Goal: Transaction & Acquisition: Purchase product/service

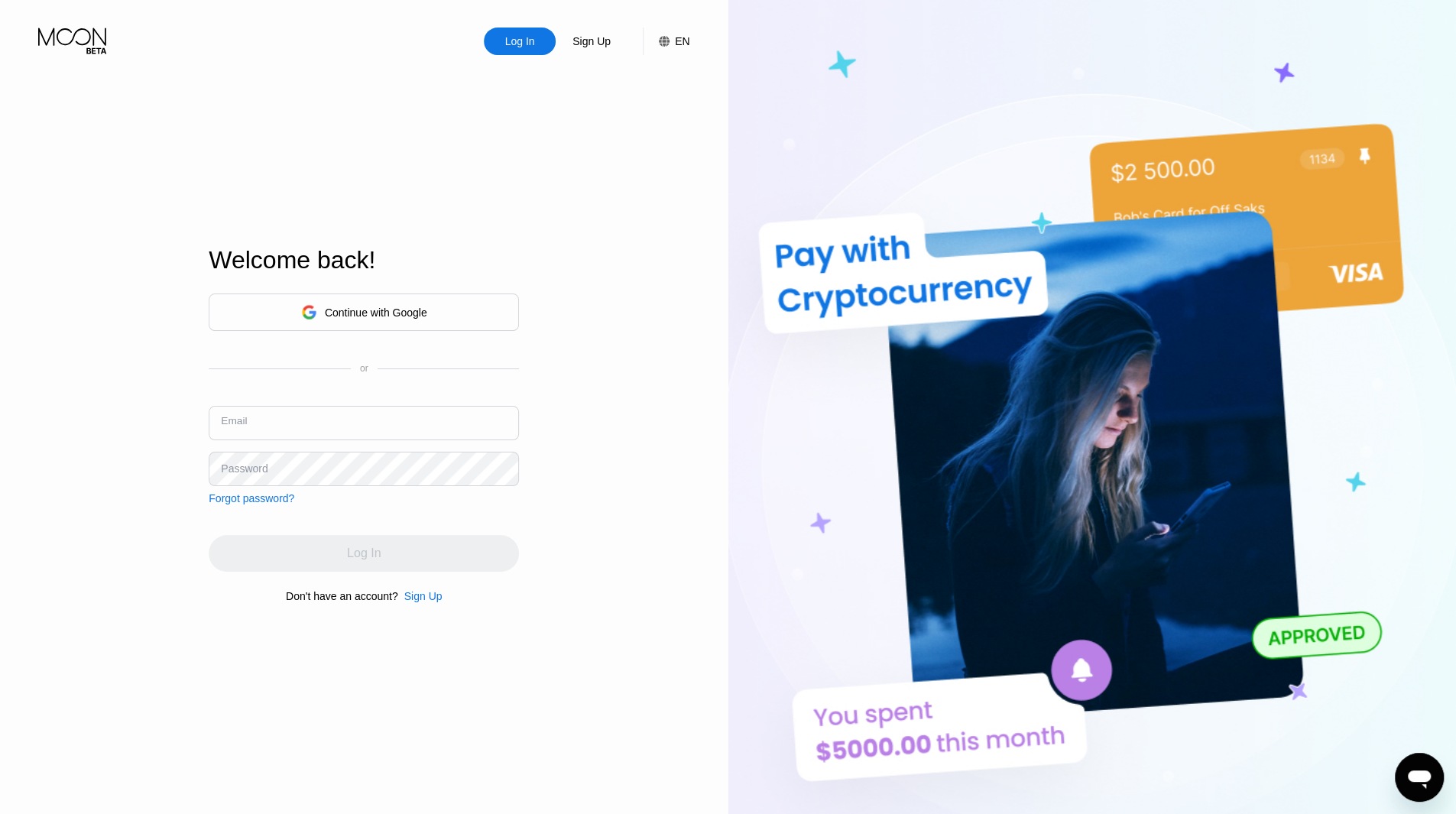
click at [341, 417] on input "text" at bounding box center [364, 423] width 310 height 35
type input "[EMAIL_ADDRESS][DOMAIN_NAME]"
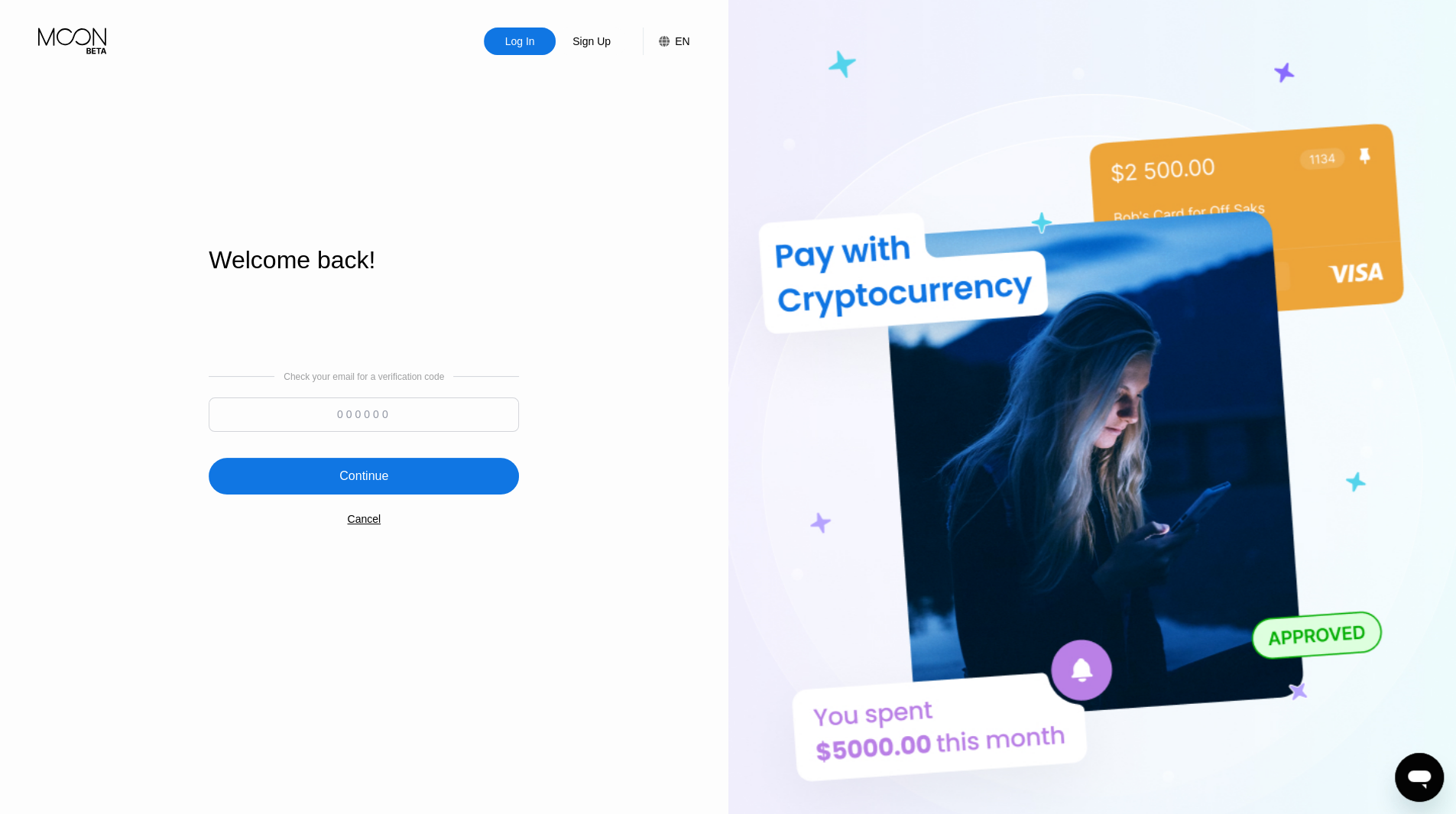
click at [402, 422] on input at bounding box center [364, 415] width 310 height 35
type input "421861"
click at [413, 464] on div "Continue" at bounding box center [364, 476] width 310 height 37
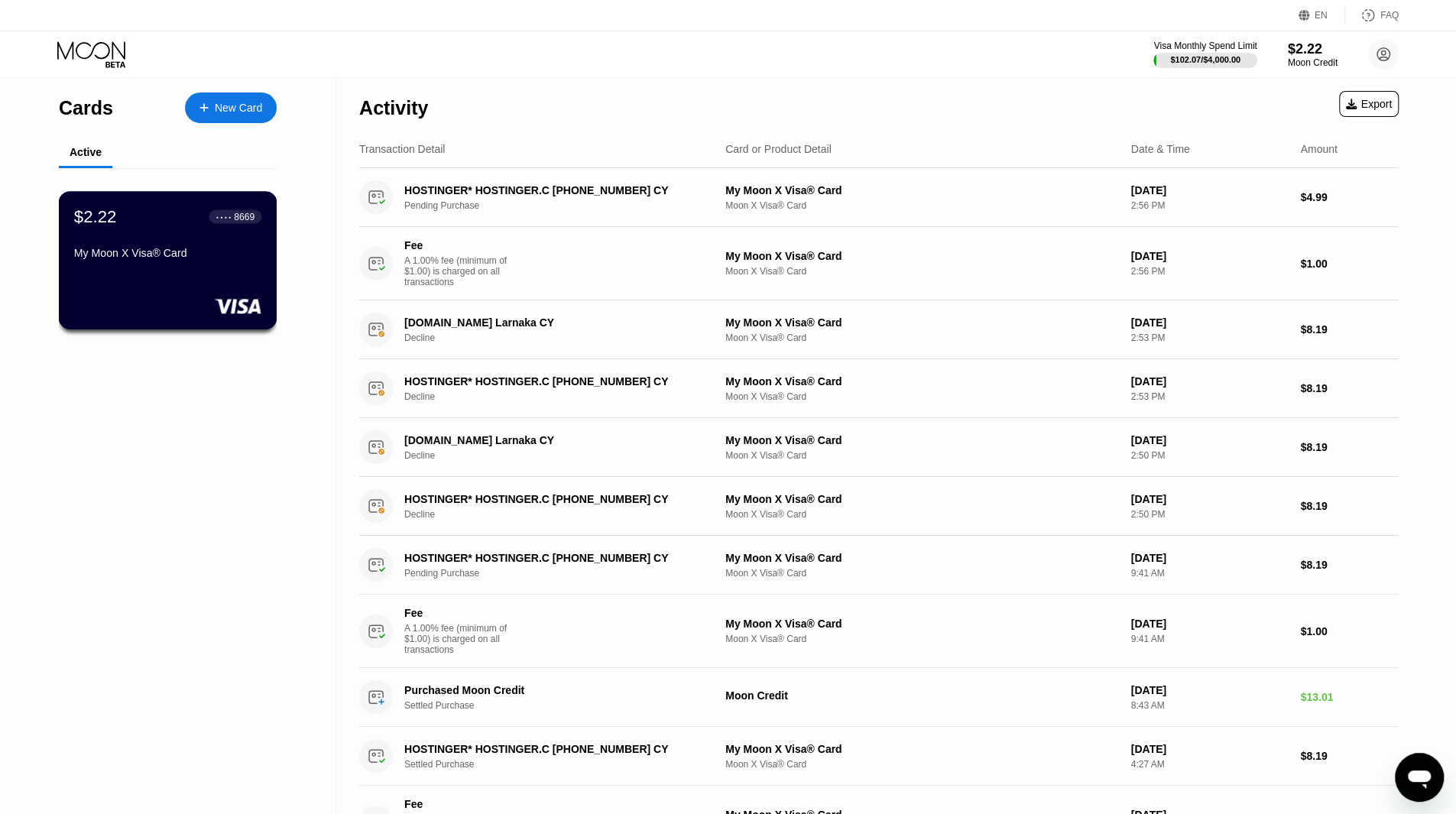
click at [167, 235] on div "$2.22 ● ● ● ● 8669 My Moon X Visa® Card" at bounding box center [167, 236] width 187 height 59
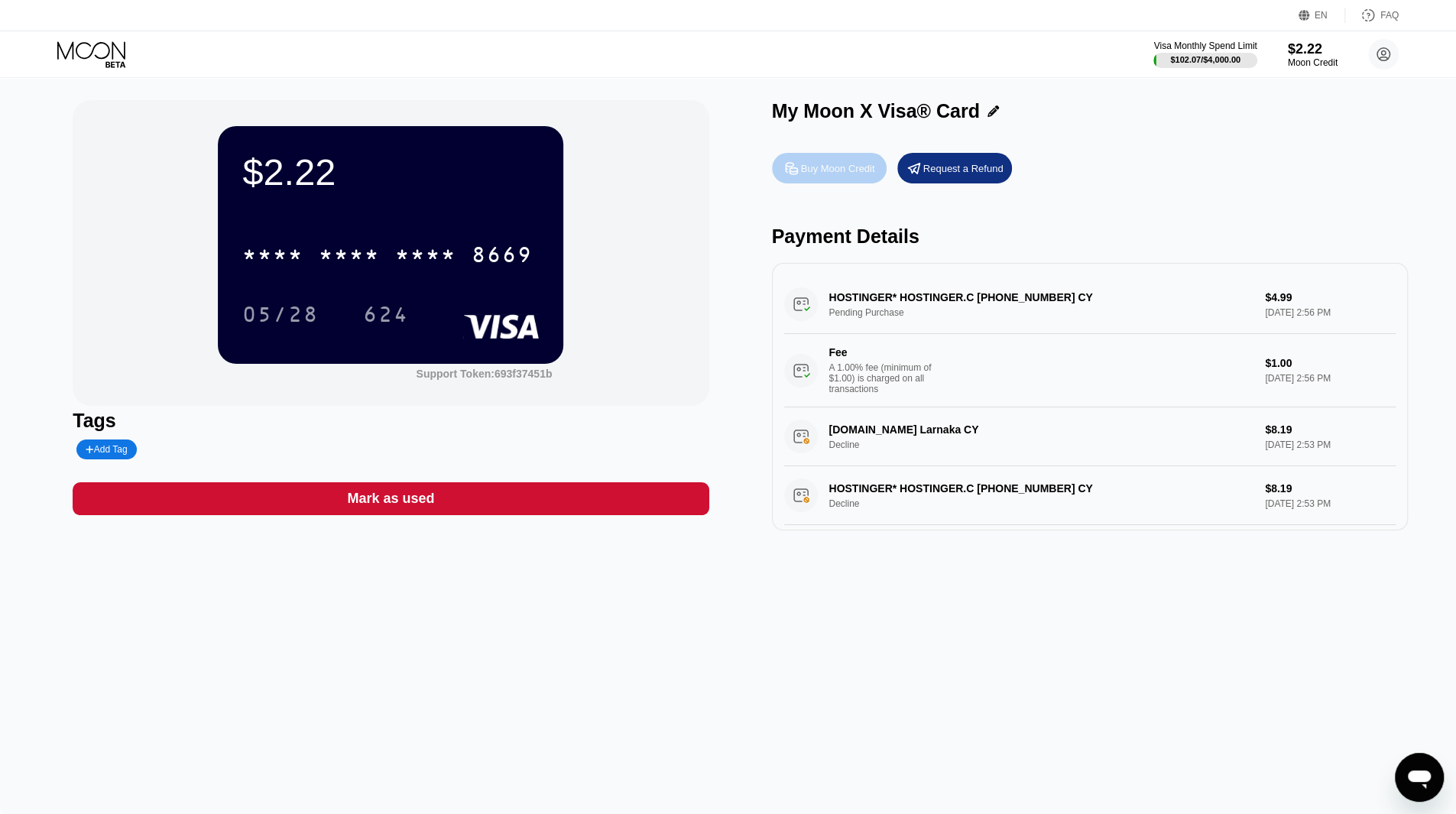
click at [812, 164] on div "Buy Moon Credit" at bounding box center [838, 168] width 74 height 13
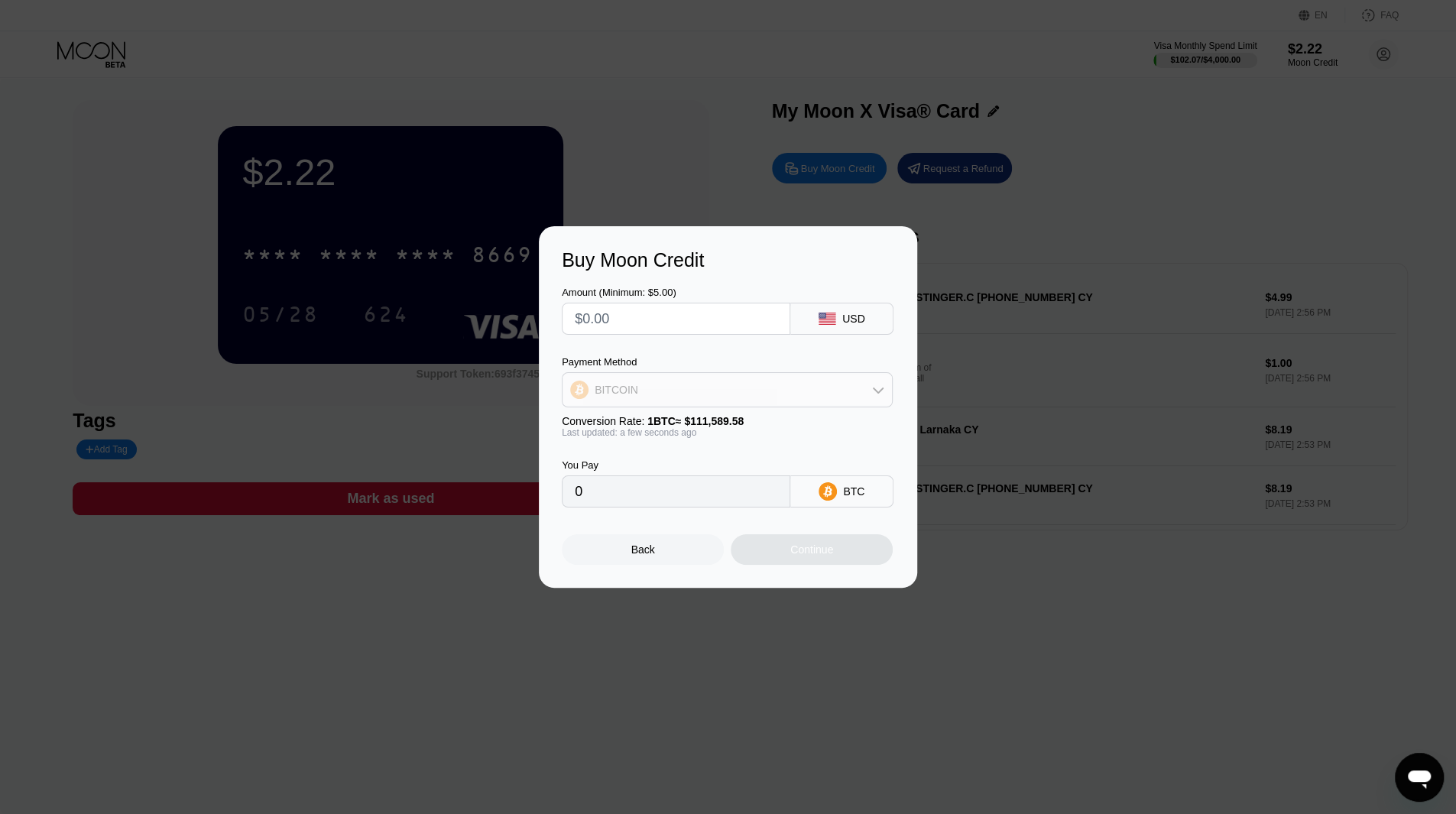
click at [728, 397] on div "BITCOIN" at bounding box center [727, 389] width 329 height 31
click at [619, 458] on div "USDT on TRON" at bounding box center [727, 465] width 321 height 31
type input "0.00"
click at [604, 487] on input "0.00" at bounding box center [675, 492] width 202 height 31
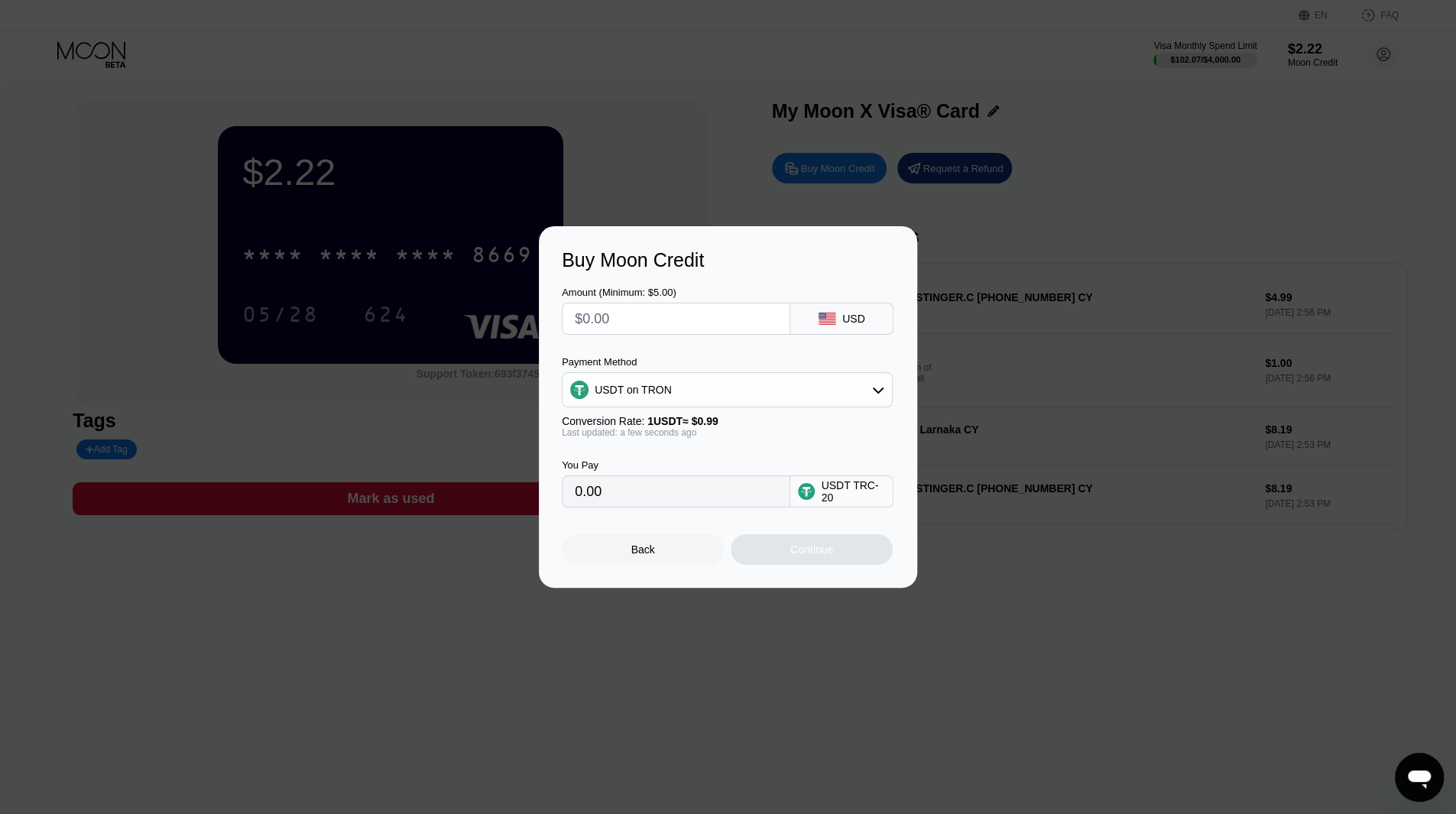
click at [604, 487] on input "0.00" at bounding box center [675, 492] width 202 height 31
drag, startPoint x: 604, startPoint y: 487, endPoint x: 599, endPoint y: 480, distance: 8.6
click at [599, 480] on div "You Pay 0.00" at bounding box center [676, 483] width 228 height 48
click at [595, 496] on input "0.00" at bounding box center [675, 492] width 202 height 31
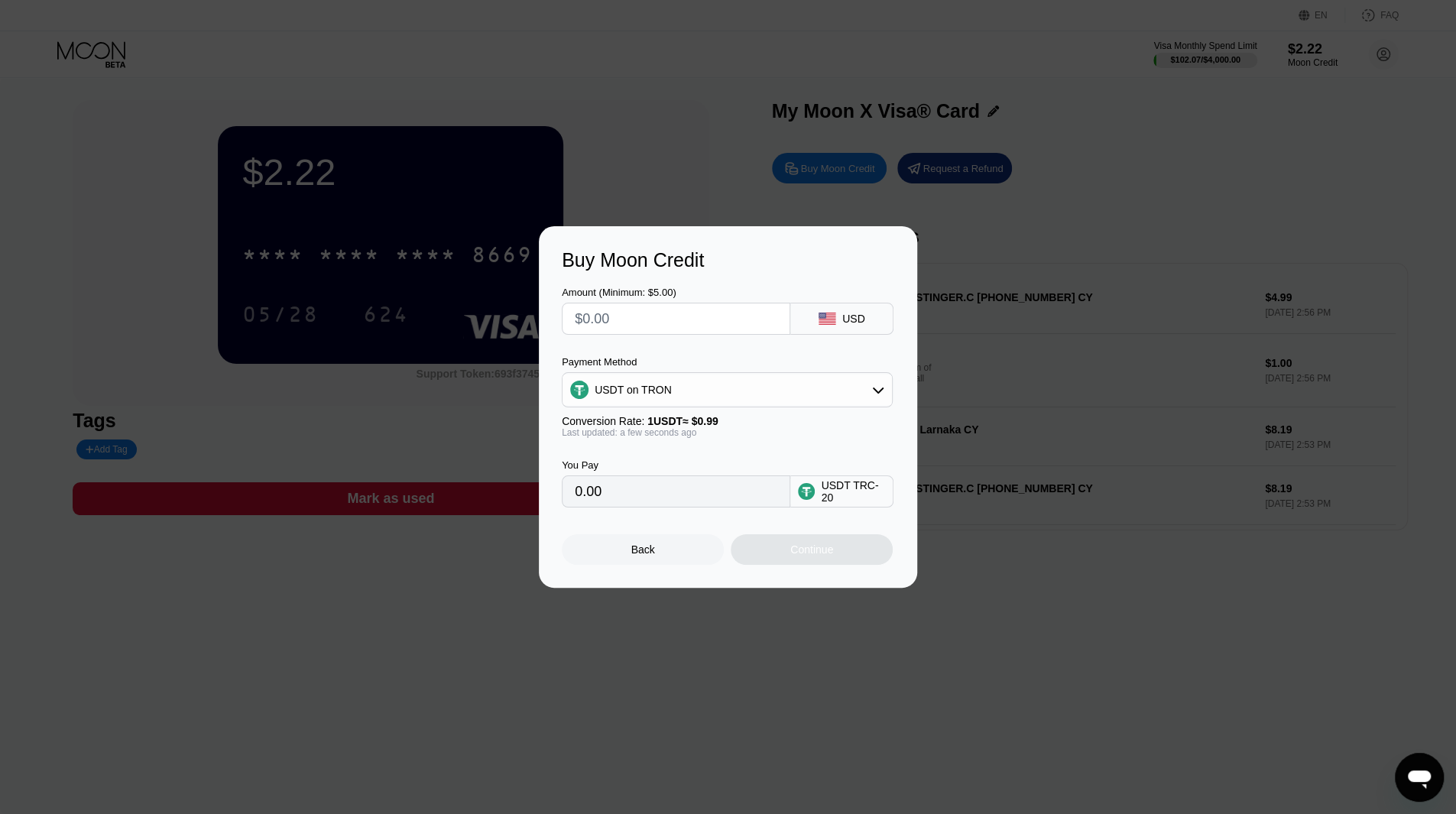
click at [656, 325] on input "text" at bounding box center [675, 319] width 202 height 31
type input "$1"
type input "1.01"
type input "$19"
type input "19.19"
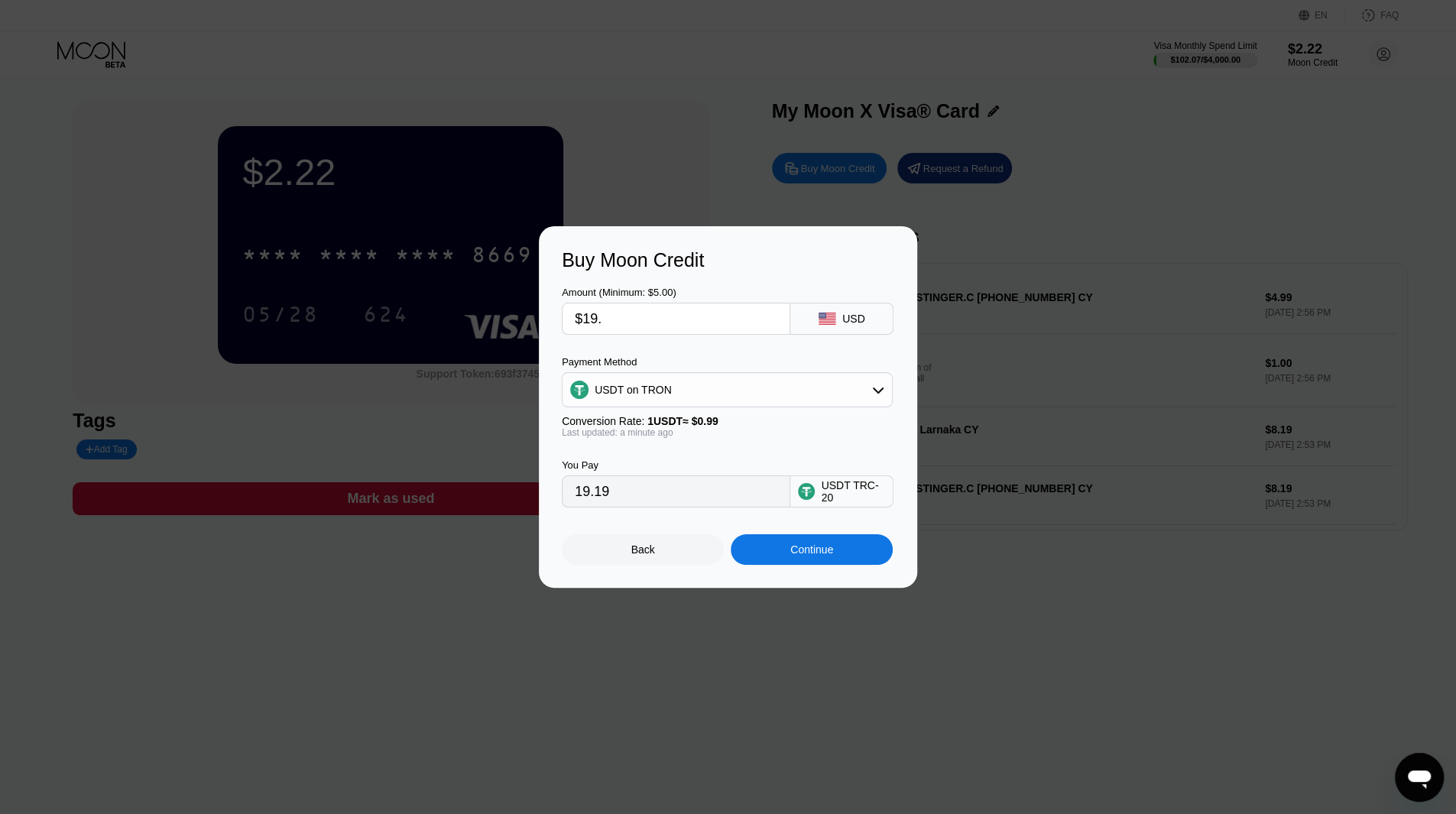
type input "$19.5"
type input "19.70"
type input "$19.5"
click at [744, 554] on div "Continue" at bounding box center [811, 549] width 162 height 31
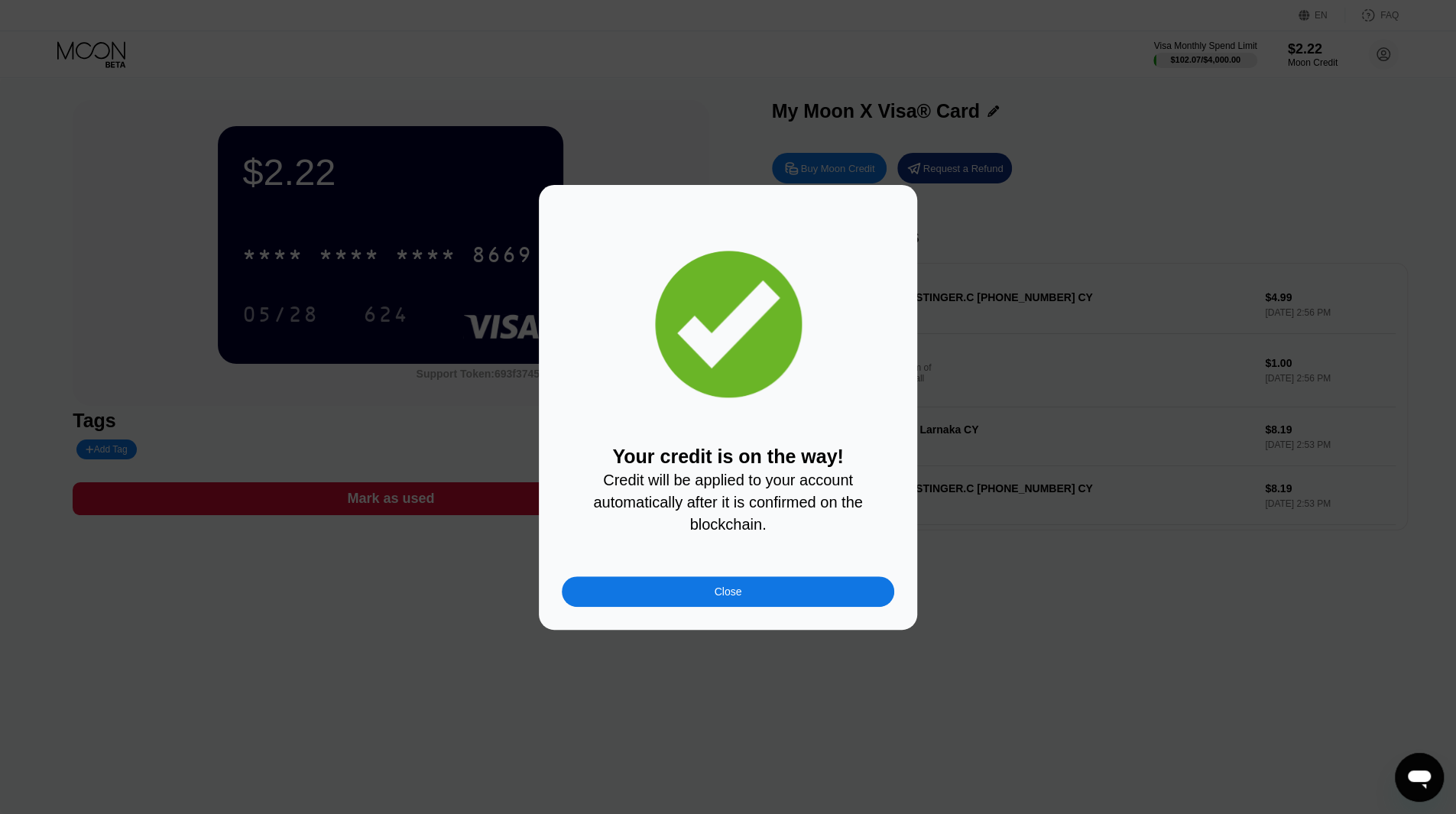
click at [697, 615] on div "Your credit is on the way! Credit will be applied to your account automatically…" at bounding box center [728, 407] width 378 height 445
click at [686, 591] on div "Close" at bounding box center [728, 591] width 333 height 31
